Goal: Task Accomplishment & Management: Manage account settings

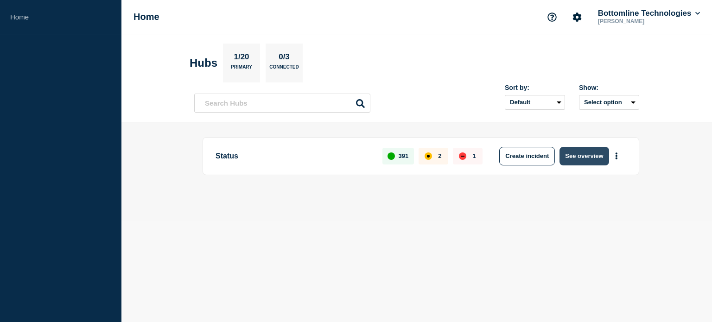
click at [580, 153] on button "See overview" at bounding box center [584, 156] width 49 height 19
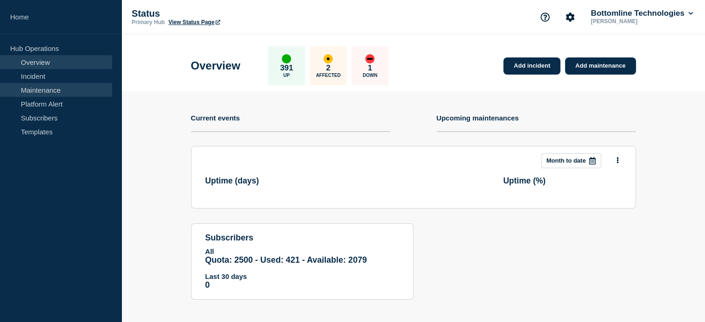
click at [68, 92] on link "Maintenance" at bounding box center [56, 90] width 112 height 14
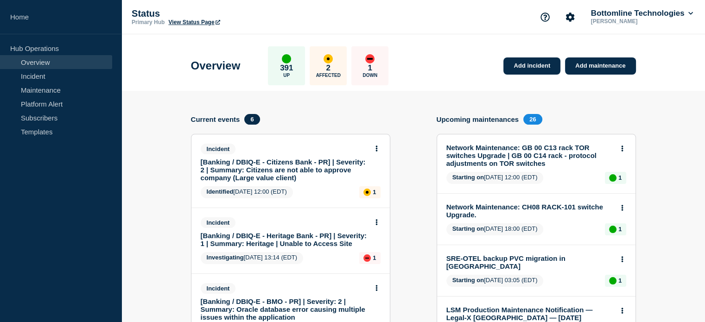
scroll to position [38, 0]
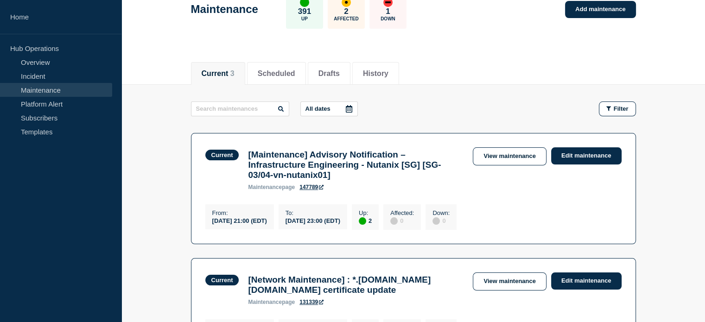
scroll to position [139, 0]
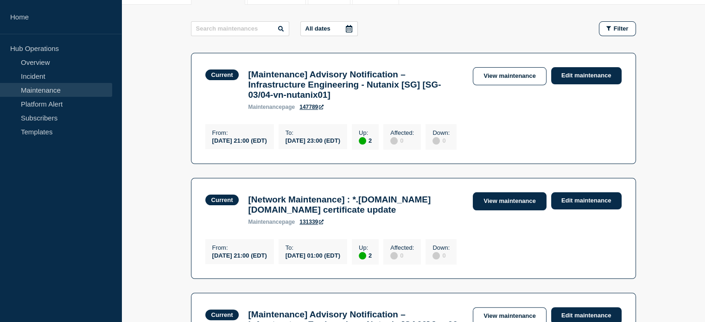
click at [508, 208] on link "View maintenance" at bounding box center [509, 201] width 73 height 18
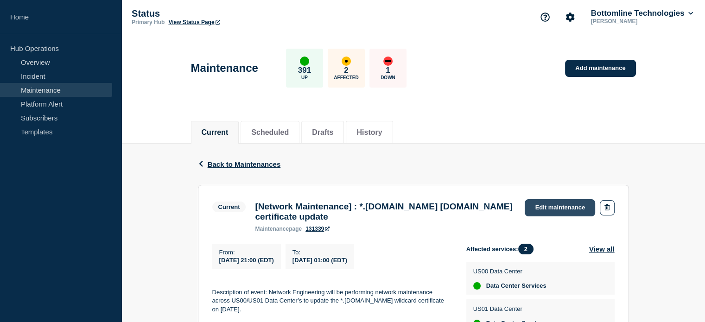
click at [544, 204] on link "Edit maintenance" at bounding box center [560, 207] width 70 height 17
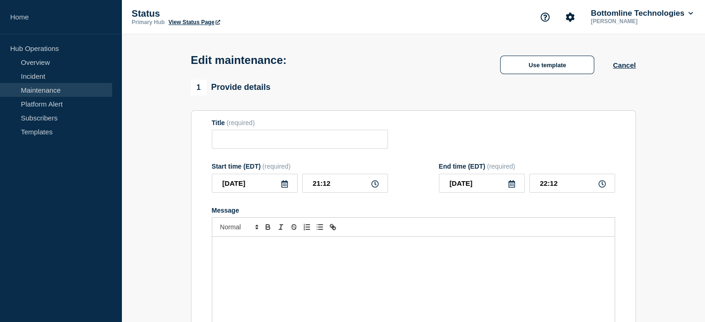
type input "[Network Maintenance] : *.[DOMAIN_NAME] [DOMAIN_NAME] certificate update"
type input "21:00"
type input "[DATE]"
type input "01:00"
checkbox input "true"
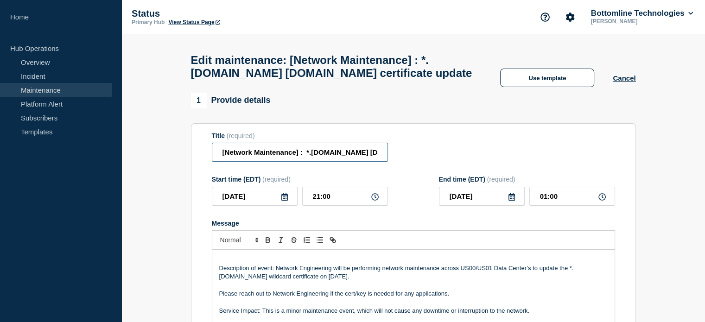
click at [215, 159] on input "[Network Maintenance] : *.[DOMAIN_NAME] [DOMAIN_NAME] certificate update" at bounding box center [300, 152] width 176 height 19
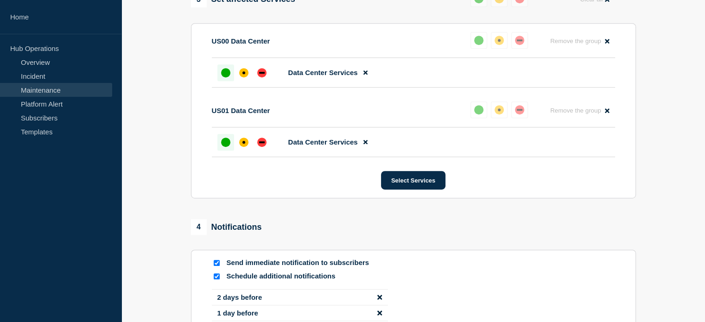
scroll to position [603, 0]
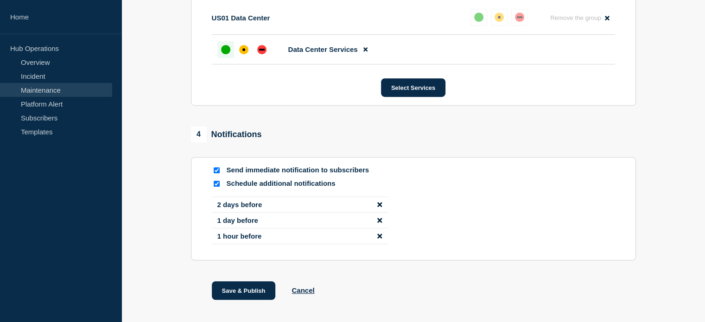
type input "STARTED || [Network Maintenance] : *.[DOMAIN_NAME] [DOMAIN_NAME] certificate up…"
click at [216, 187] on input "Schedule additional notifications" at bounding box center [217, 184] width 6 height 6
checkbox input "false"
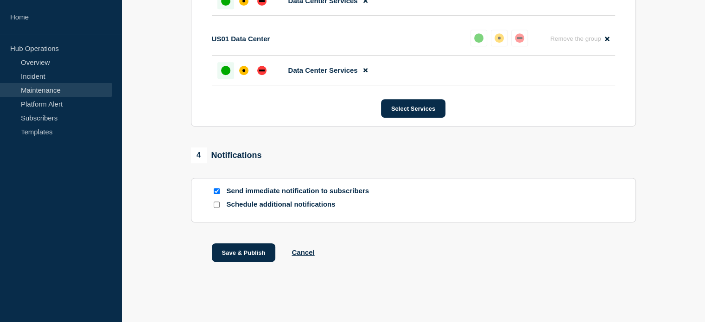
scroll to position [593, 0]
click at [251, 253] on button "Save & Publish" at bounding box center [244, 252] width 64 height 19
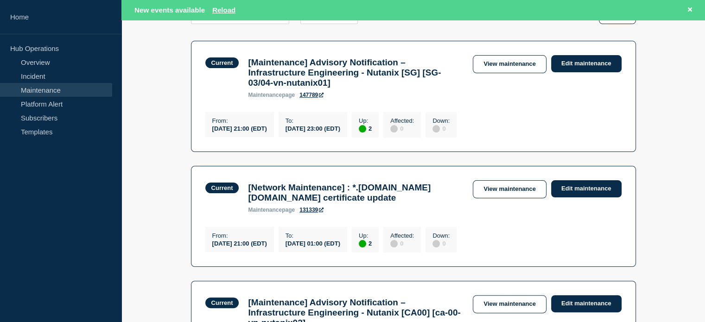
scroll to position [185, 0]
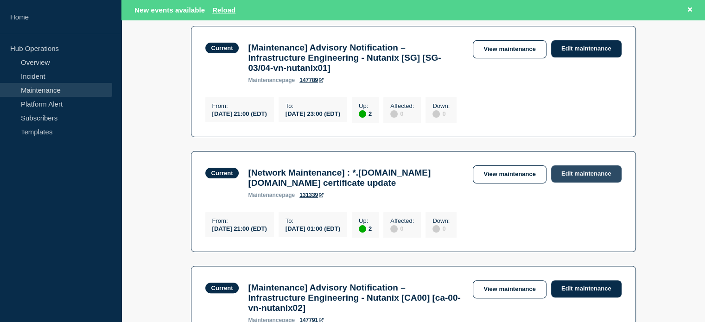
click at [571, 179] on link "Edit maintenance" at bounding box center [586, 174] width 70 height 17
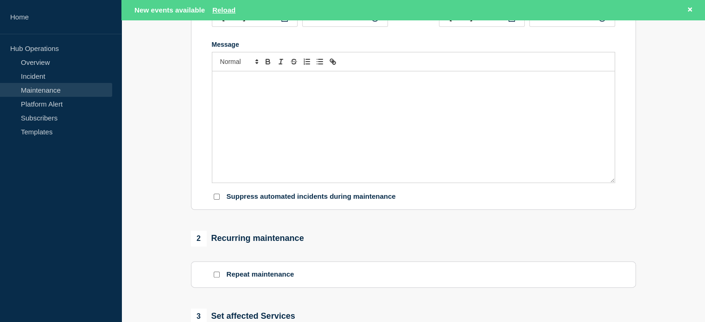
type input "STARTED || [Network Maintenance] : *.[DOMAIN_NAME] [DOMAIN_NAME] certificate up…"
type input "21:00"
type input "[DATE]"
type input "01:00"
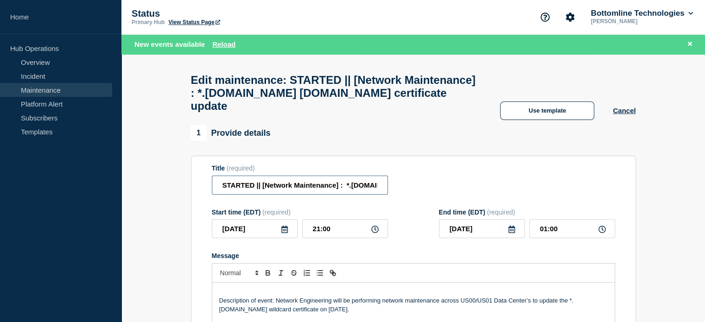
drag, startPoint x: 255, startPoint y: 193, endPoint x: 196, endPoint y: 194, distance: 59.4
click at [196, 194] on section "Title (required) STARTED || [Network Maintenance] : *.[DOMAIN_NAME] [DOMAIN_NAM…" at bounding box center [413, 289] width 445 height 266
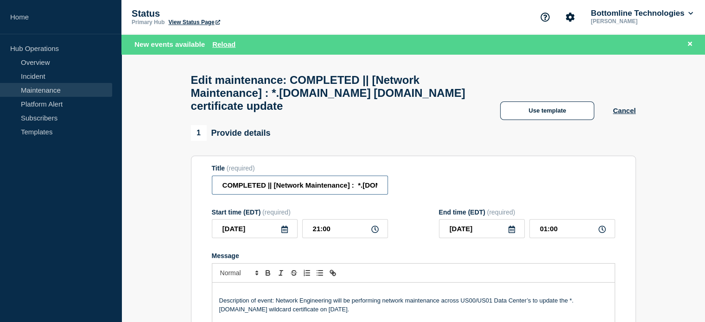
type input "COMPLETED || [Network Maintenance] : *.[DOMAIN_NAME] [DOMAIN_NAME] certificate …"
click at [481, 163] on section "Title (required) COMPLETED || [Network Maintenance] : *.[DOMAIN_NAME] [DOMAIN_N…" at bounding box center [413, 289] width 445 height 266
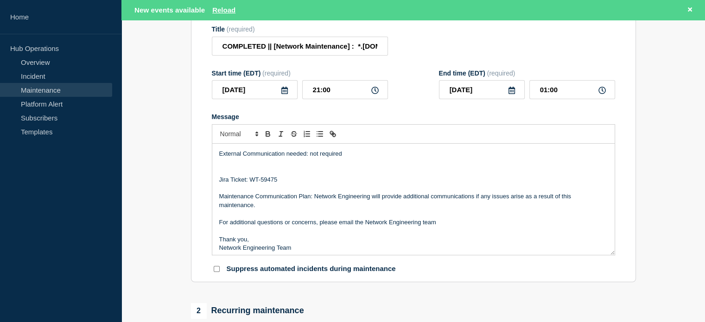
scroll to position [88, 0]
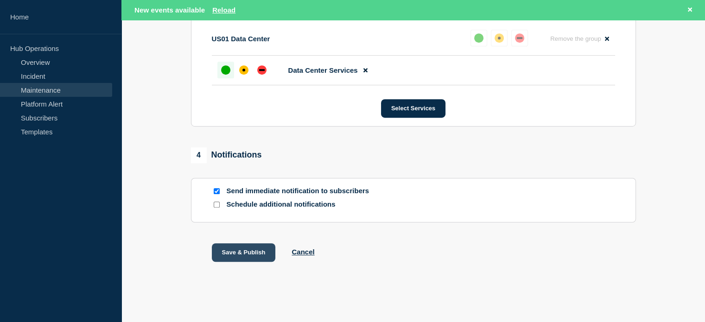
click at [230, 244] on button "Save & Publish" at bounding box center [244, 252] width 64 height 19
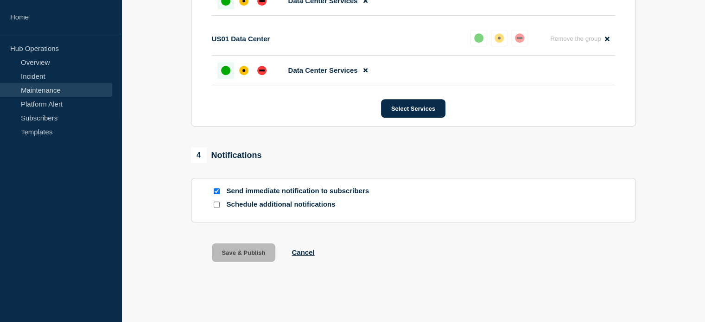
scroll to position [593, 0]
